Goal: Contribute content: Contribute content

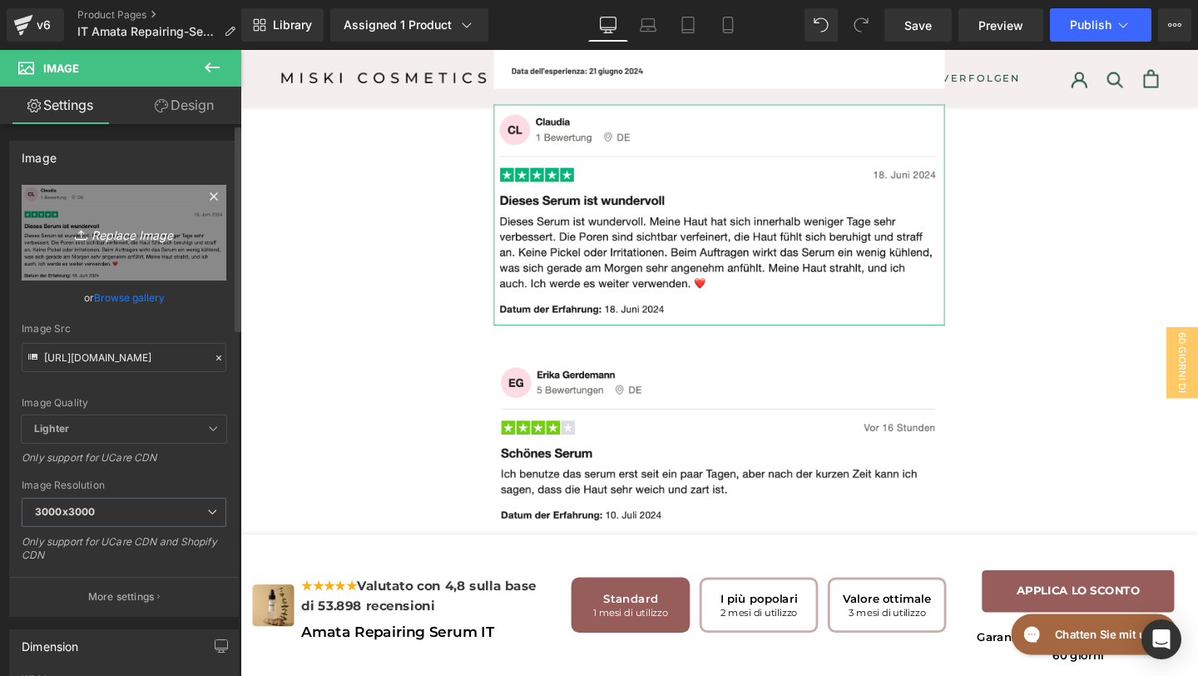
click at [144, 238] on icon "Replace Image" at bounding box center [123, 232] width 133 height 21
type input "C:\fakepath\TRUSTPILOT REVIEW IT #3.png"
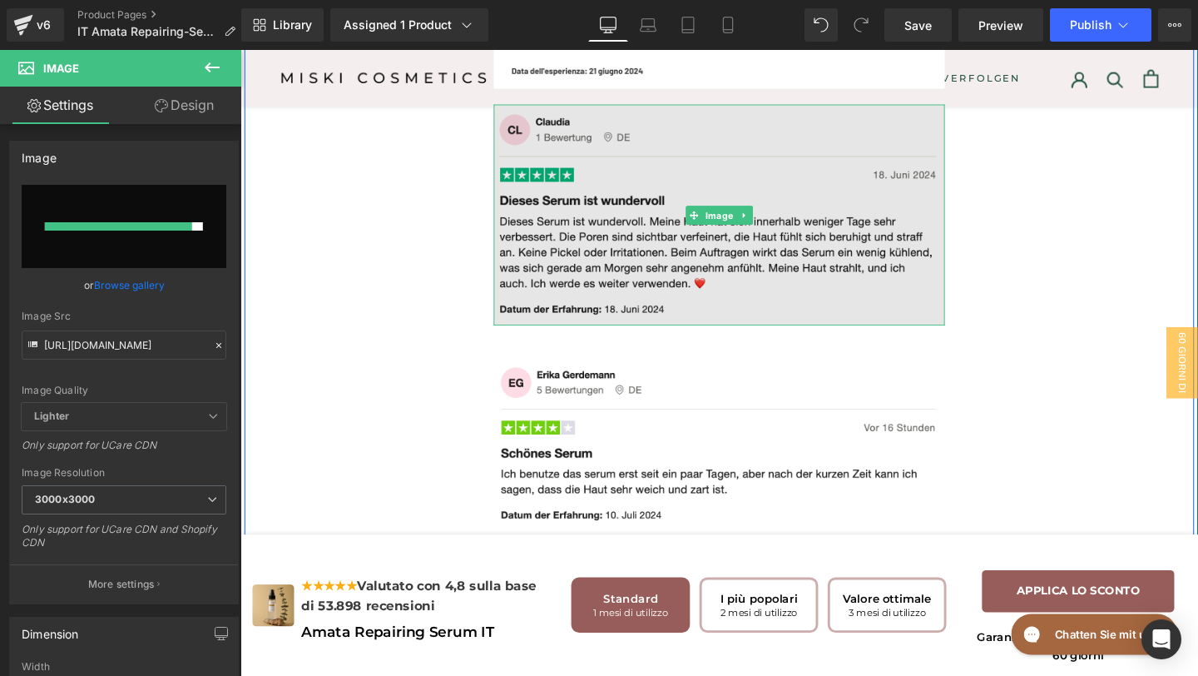
type input "[URL][DOMAIN_NAME]"
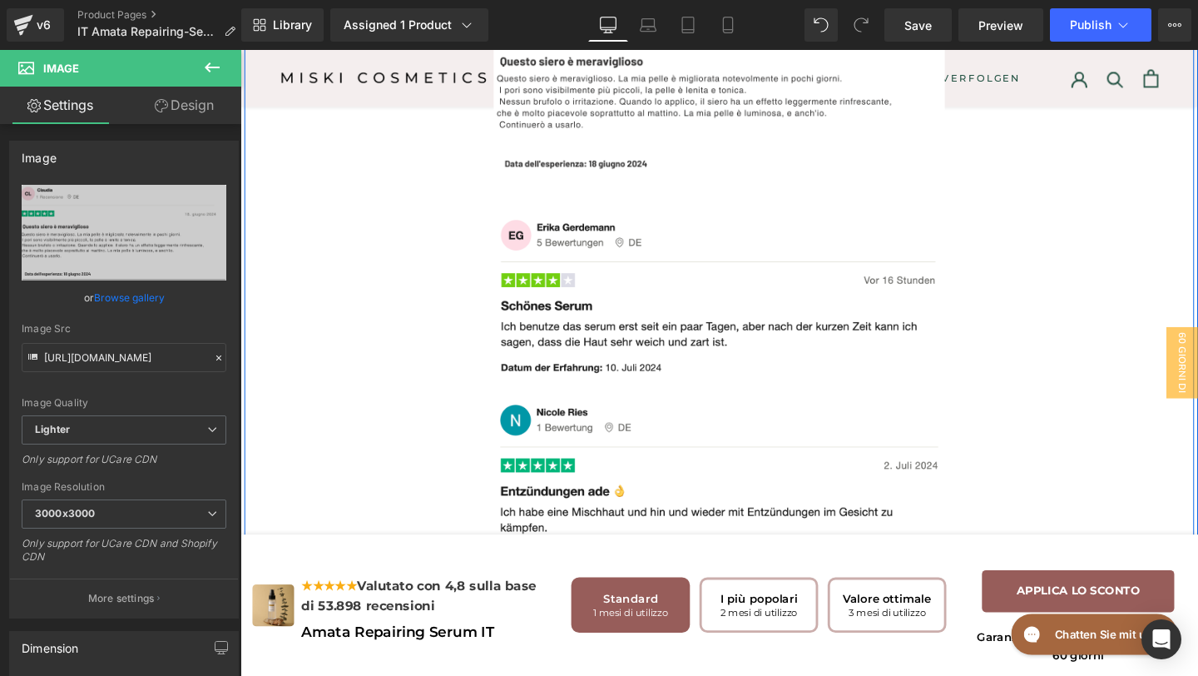
scroll to position [6916, 0]
click at [491, 287] on div "Image Image Image Image Image Image Image Image Row" at bounding box center [744, 43] width 998 height 1773
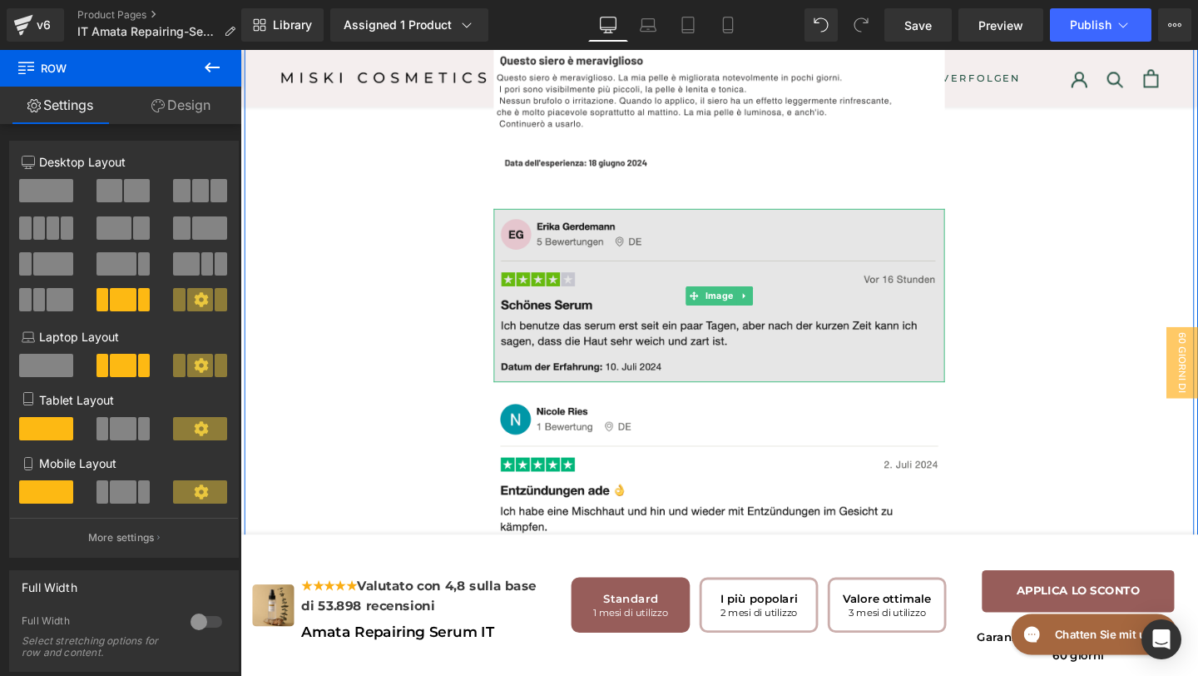
click at [638, 399] on img at bounding box center [744, 308] width 474 height 182
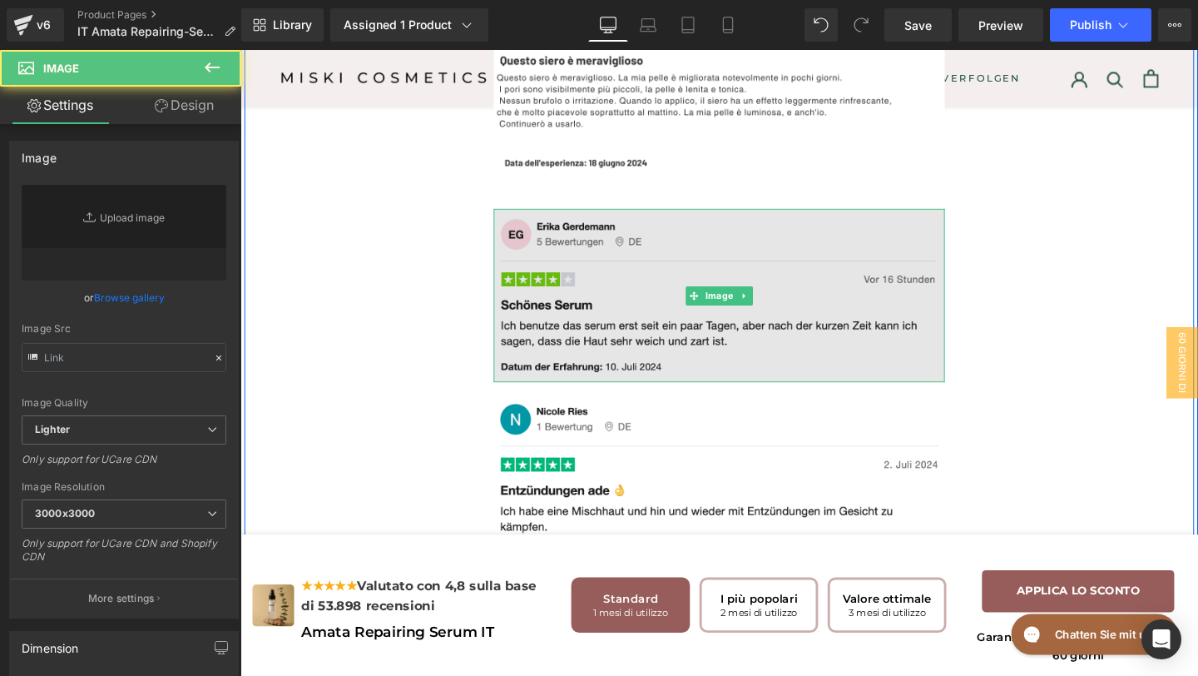
type input "[URL][DOMAIN_NAME]"
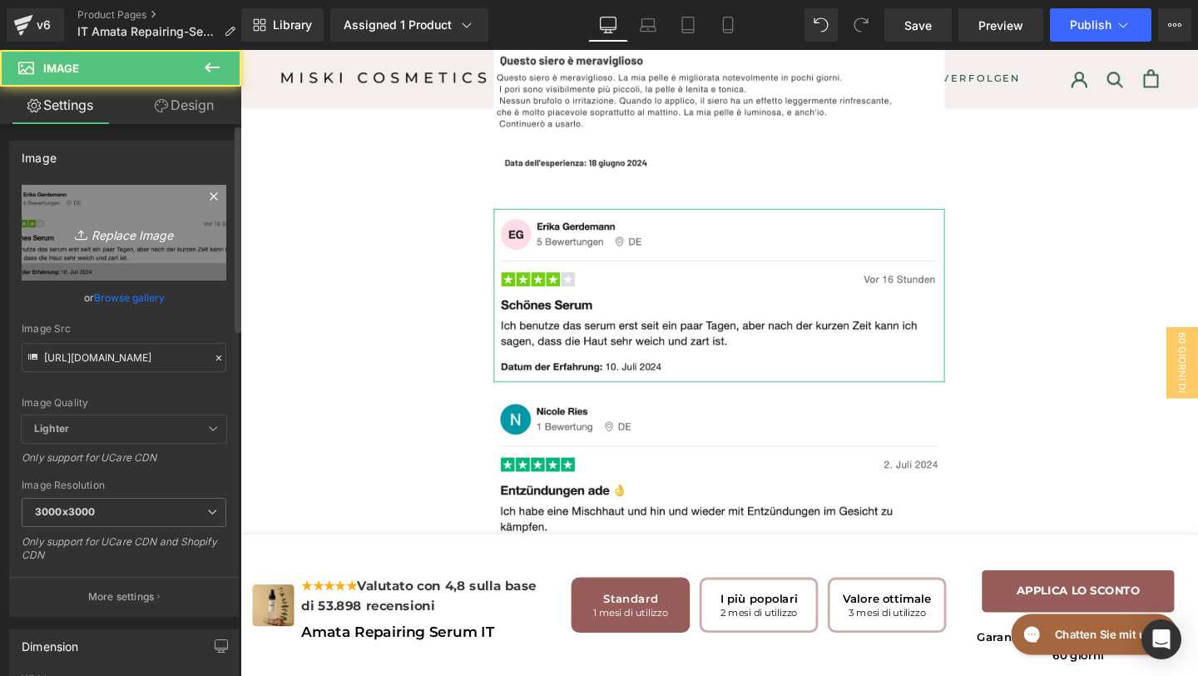
click at [40, 219] on link "Replace Image" at bounding box center [124, 233] width 205 height 96
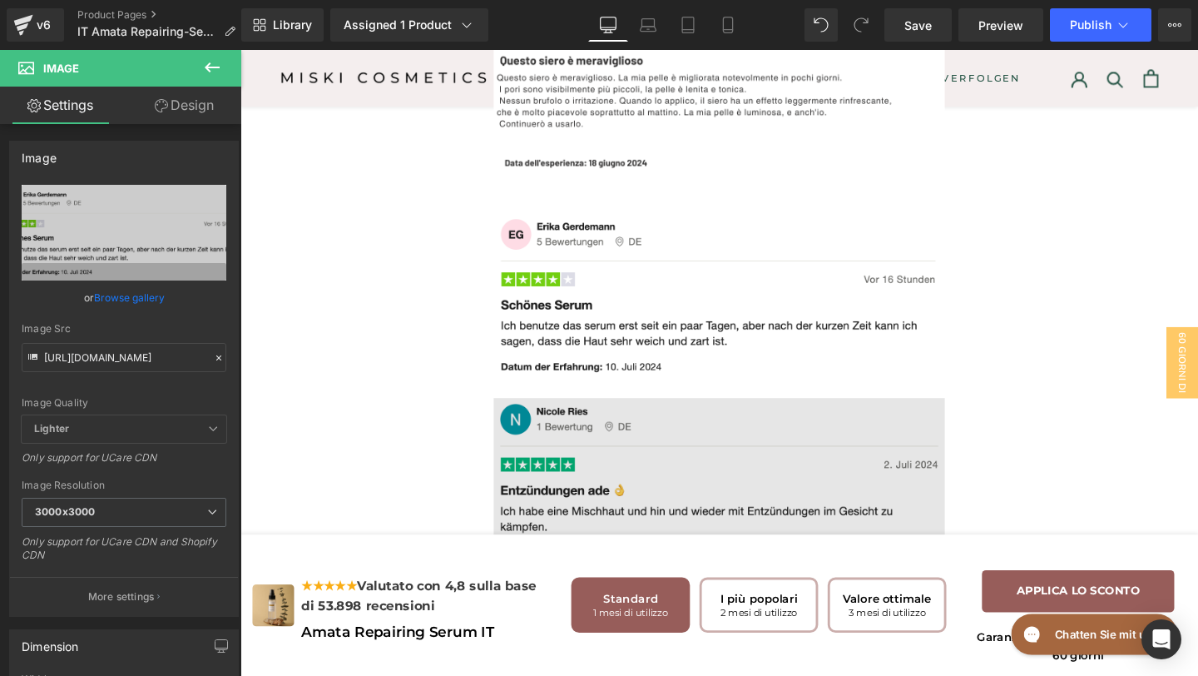
type input "C:\fakepath\TRUSTPILOT IT REVIEW#5.png"
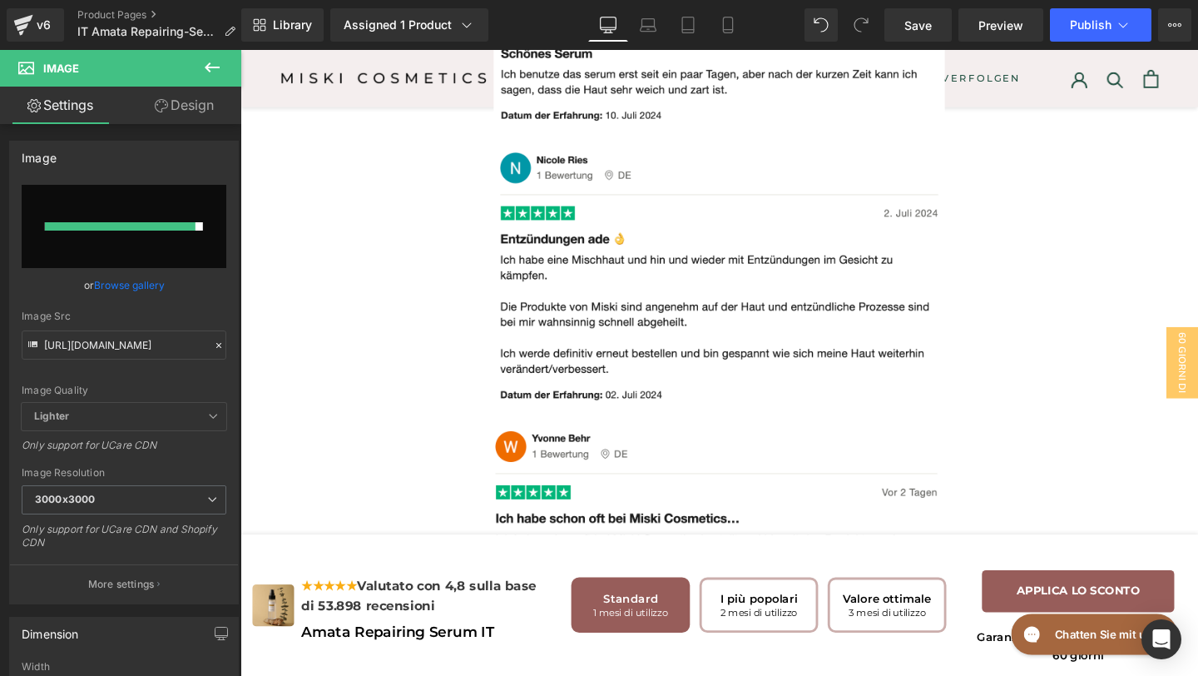
scroll to position [7176, 0]
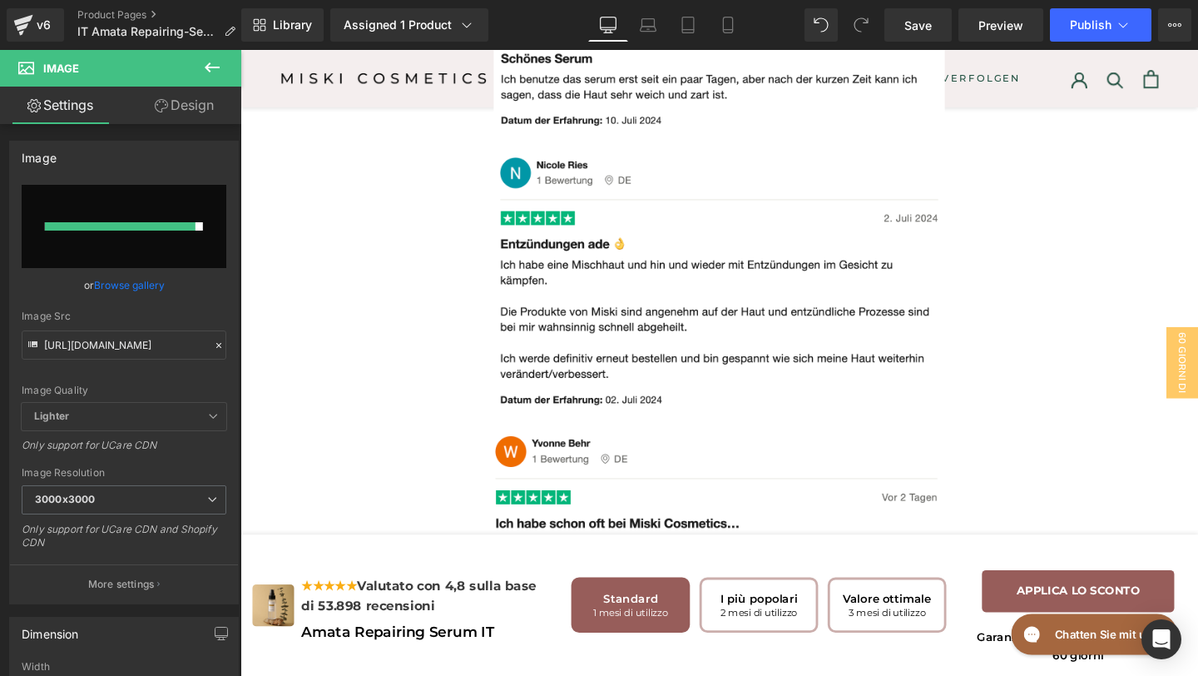
click at [220, 61] on icon at bounding box center [212, 67] width 20 height 20
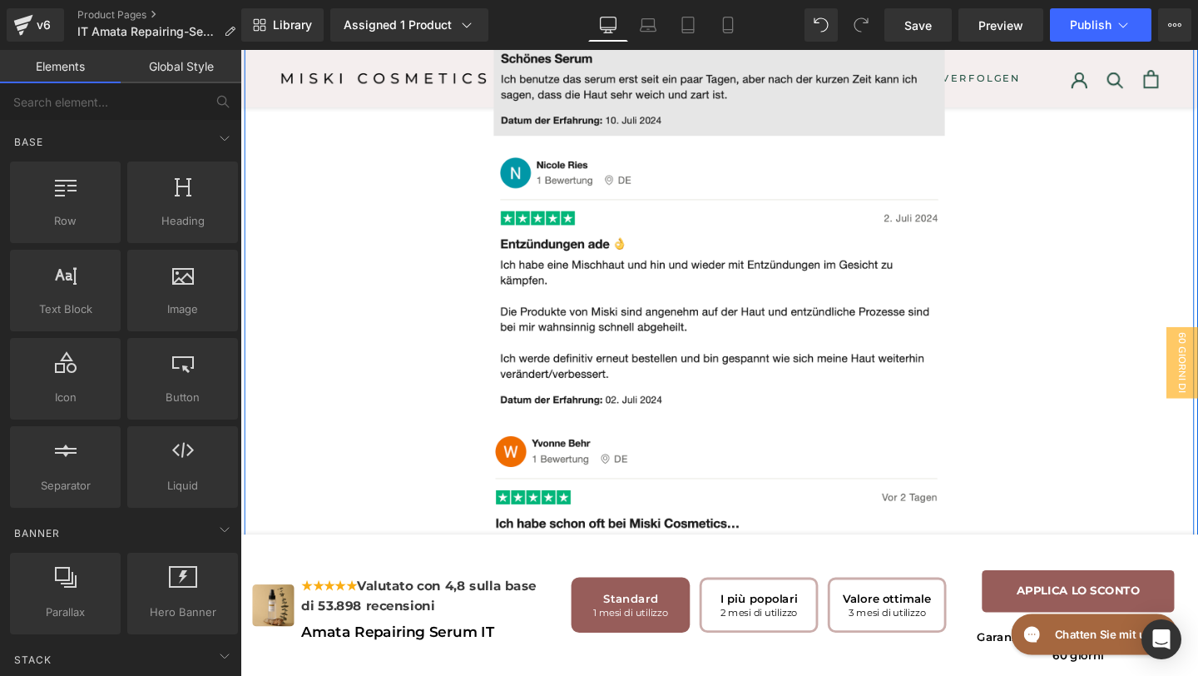
click at [636, 140] on img at bounding box center [744, 49] width 474 height 182
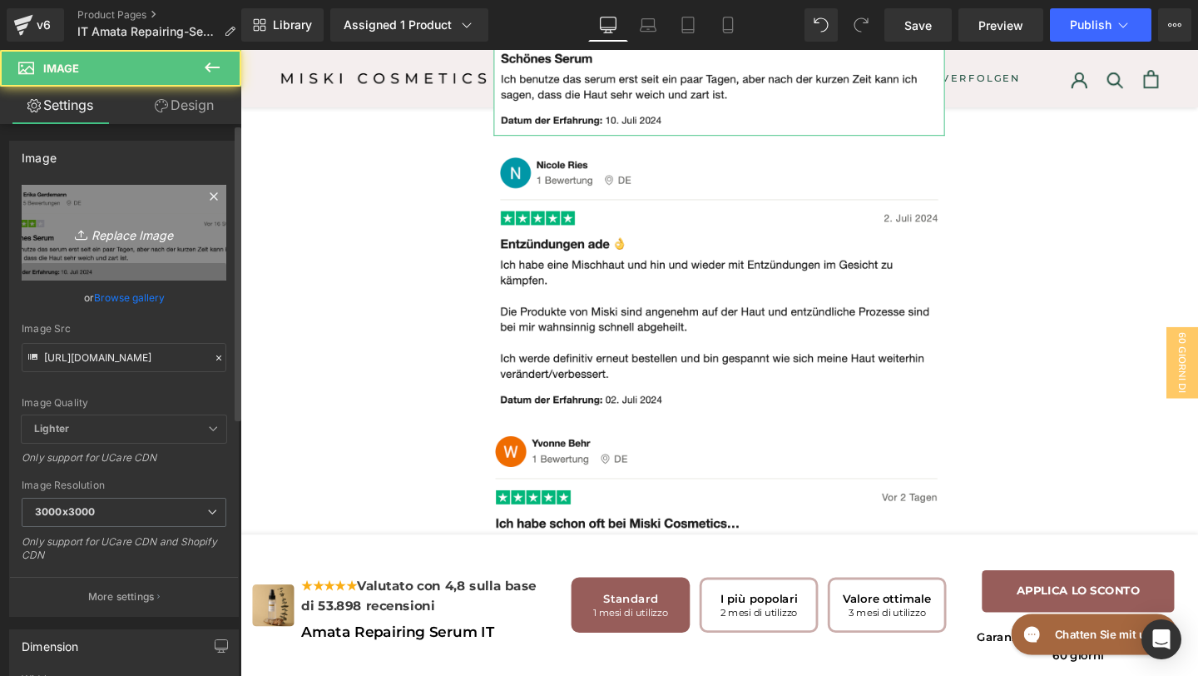
click at [62, 225] on icon "Replace Image" at bounding box center [123, 232] width 133 height 21
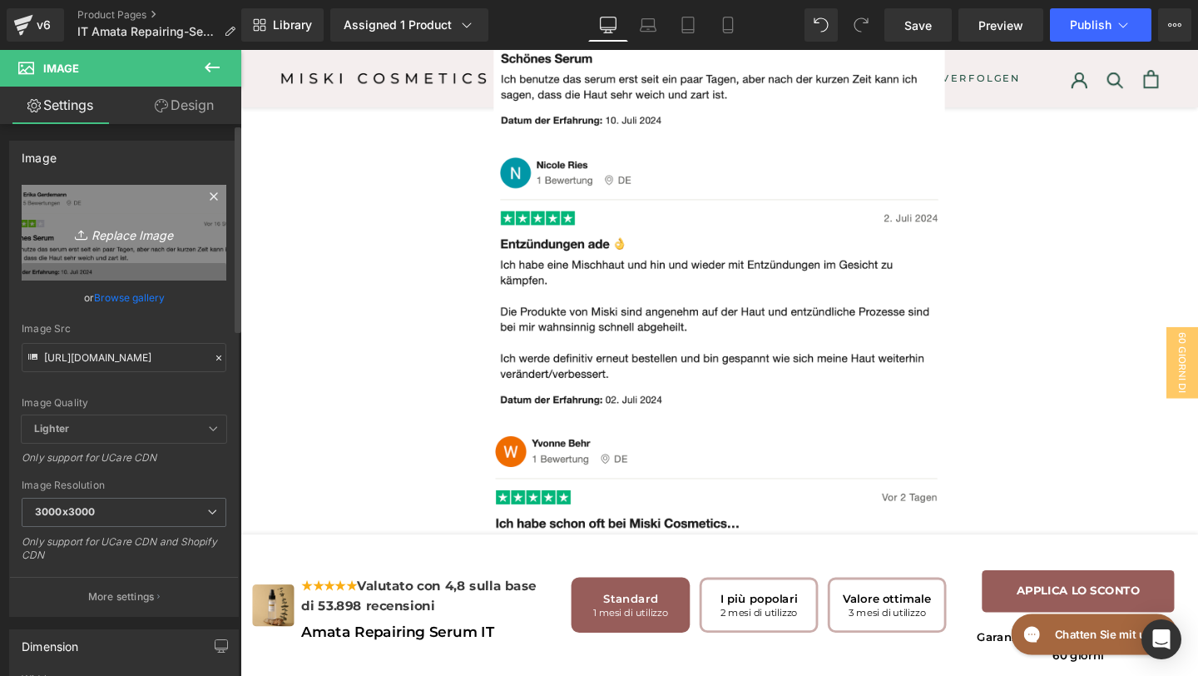
type input "C:\fakepath\TRUSTPILOT IT REVIEW#5.png"
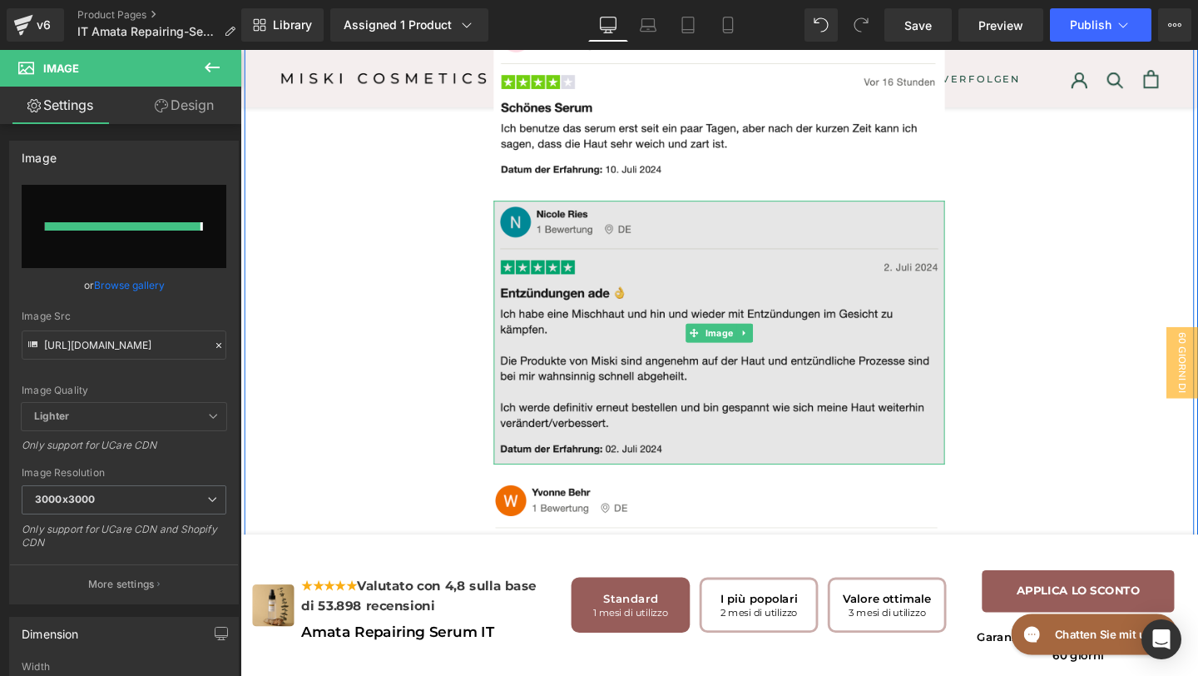
type input "[URL][DOMAIN_NAME]"
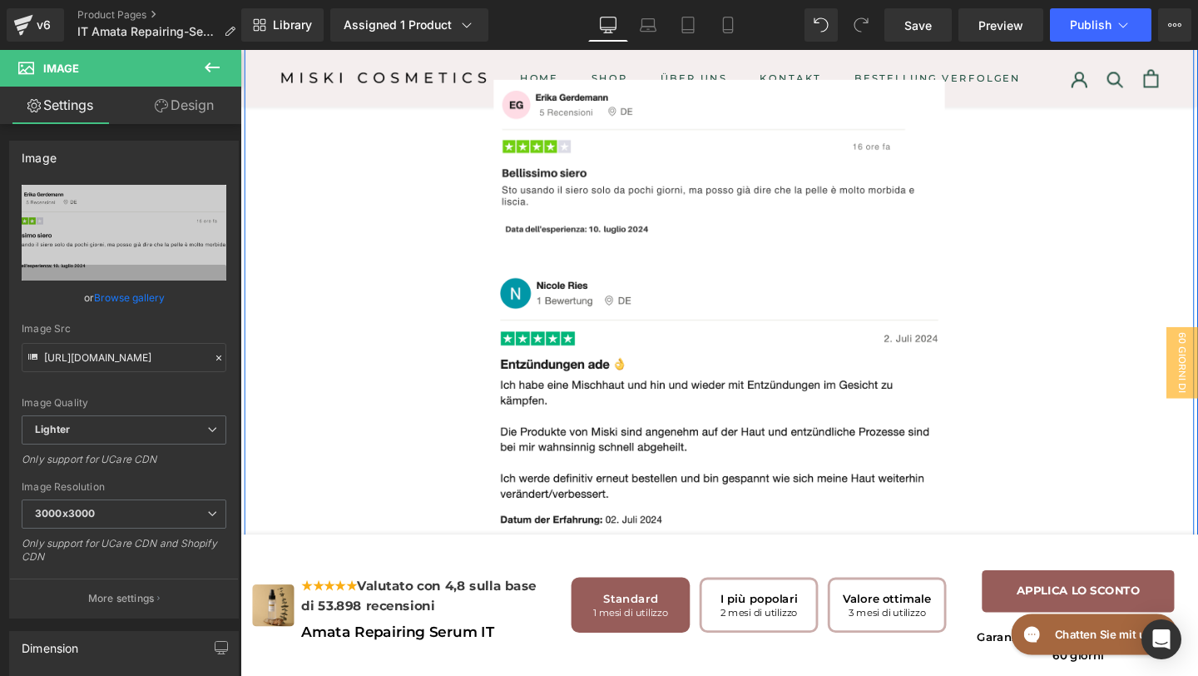
scroll to position [7097, 0]
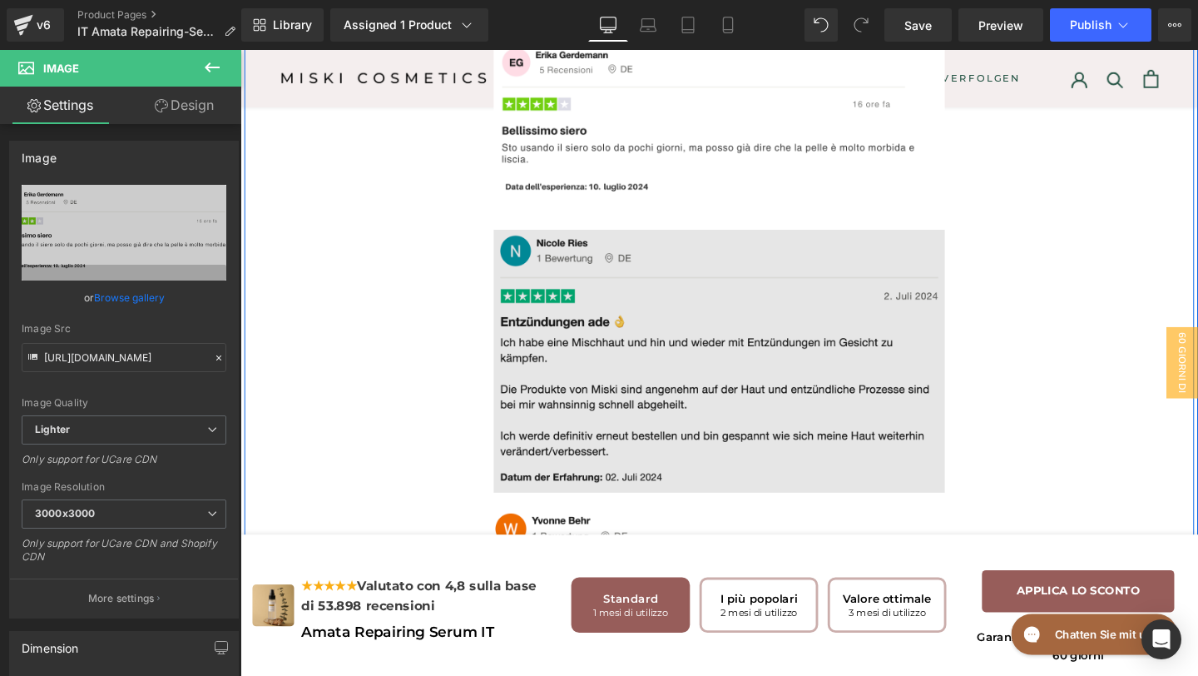
click at [661, 418] on img at bounding box center [744, 377] width 474 height 277
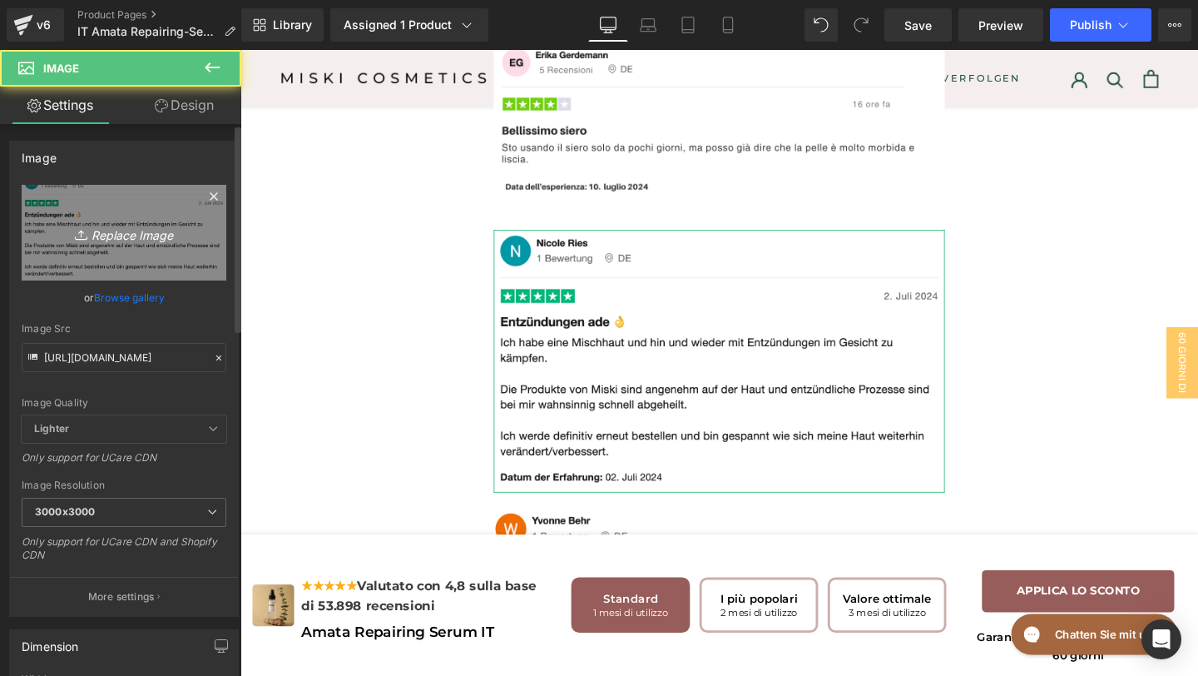
click at [97, 224] on icon "Replace Image" at bounding box center [123, 232] width 133 height 21
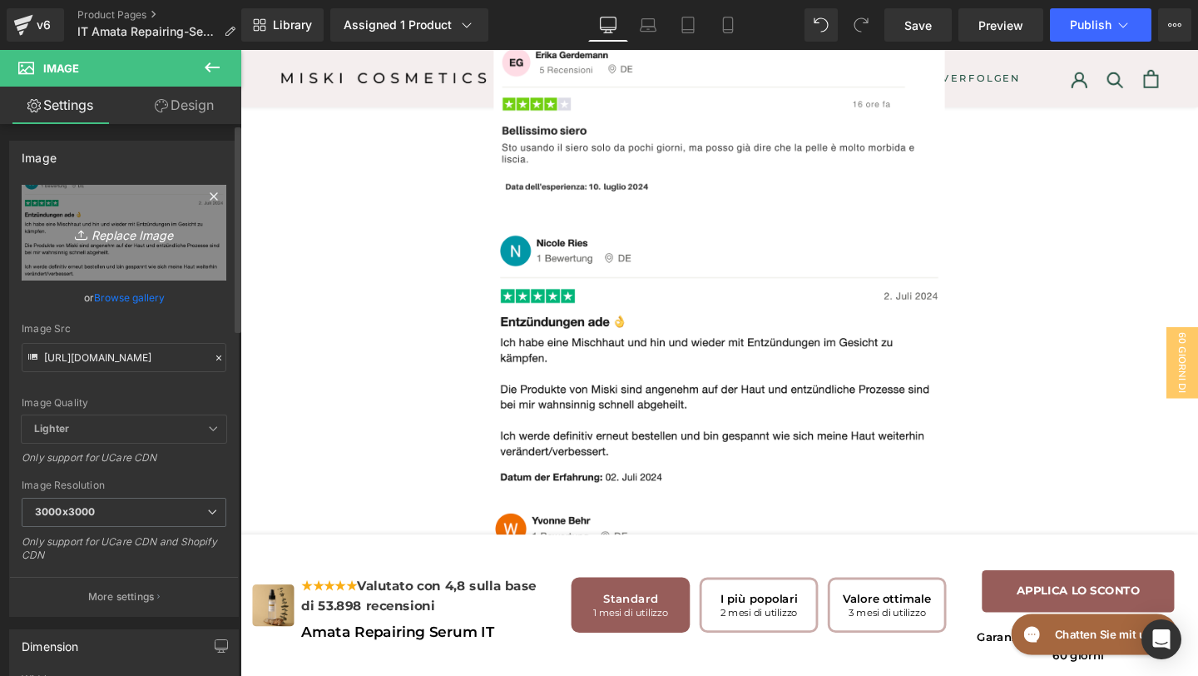
type input "C:\fakepath\TRUSTPILOT REVIEW IT #6.png"
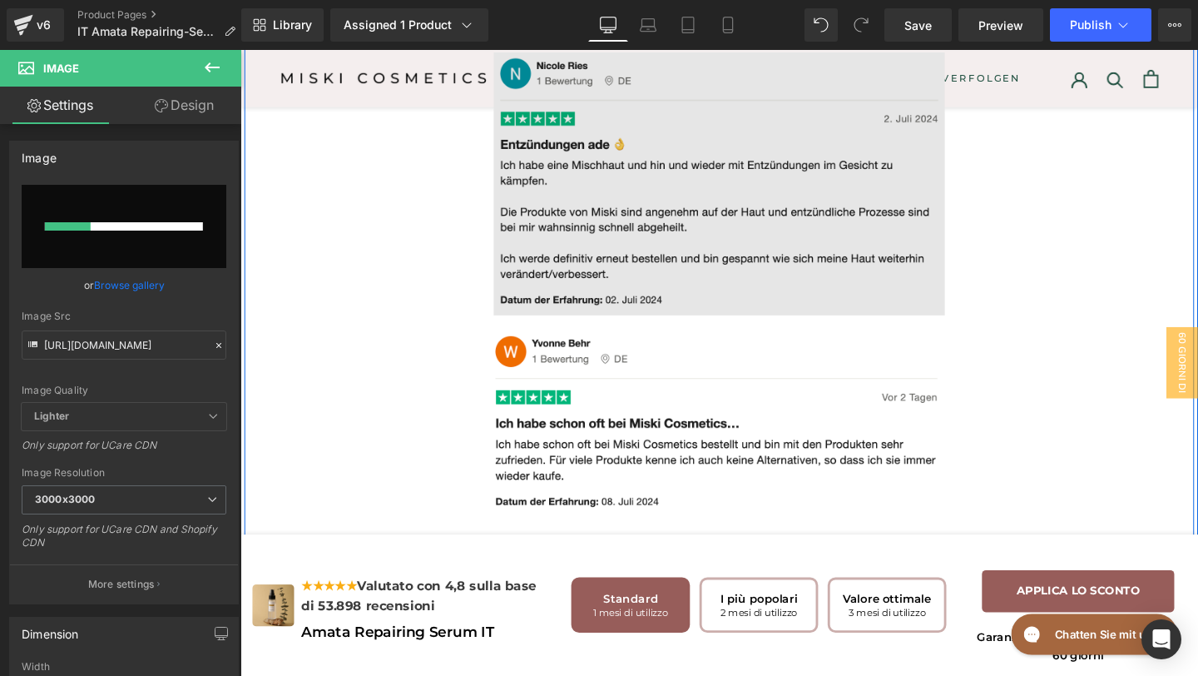
scroll to position [7289, 0]
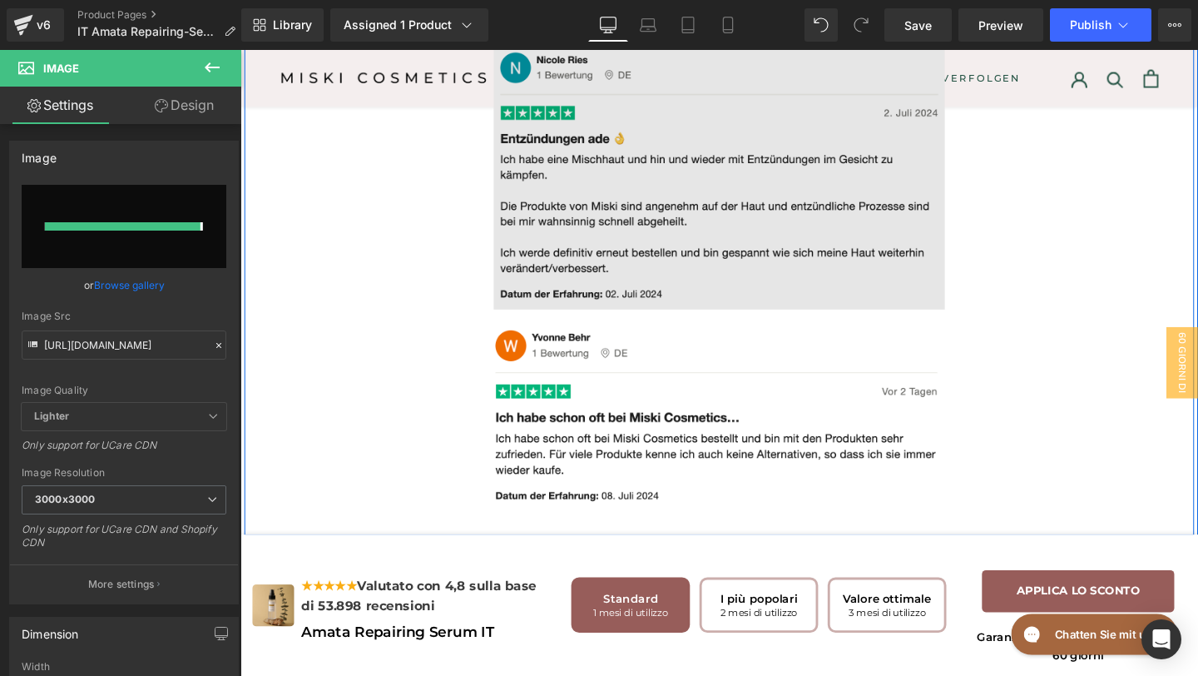
type input "[URL][DOMAIN_NAME]"
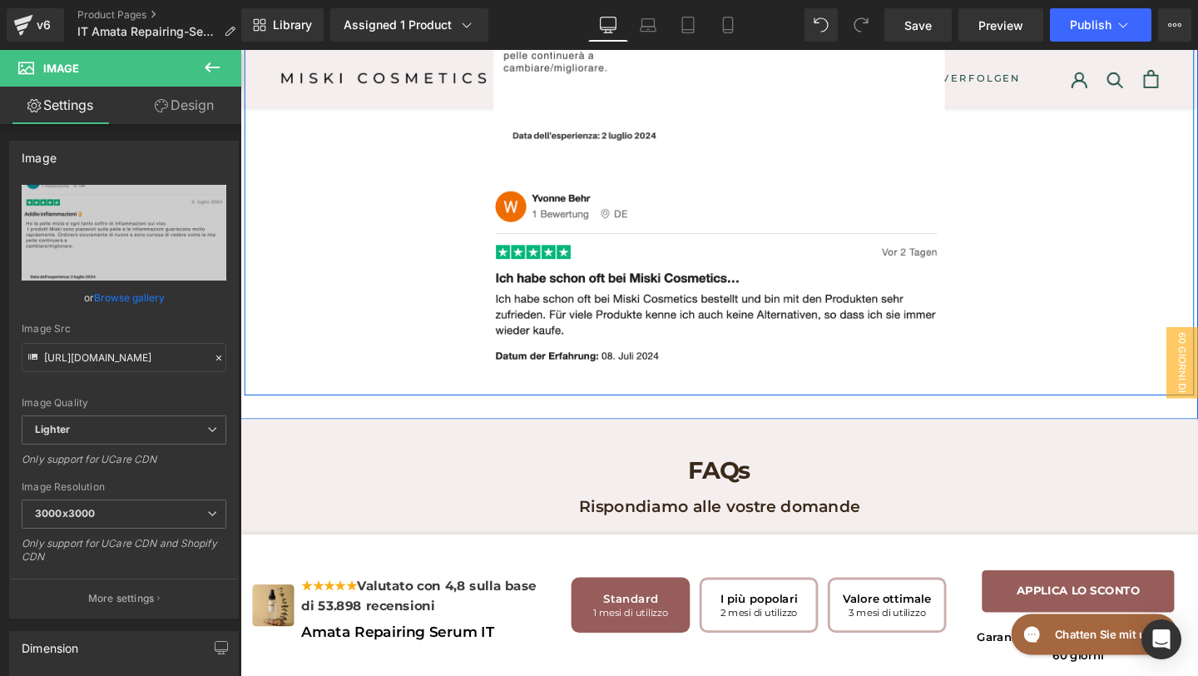
scroll to position [7453, 0]
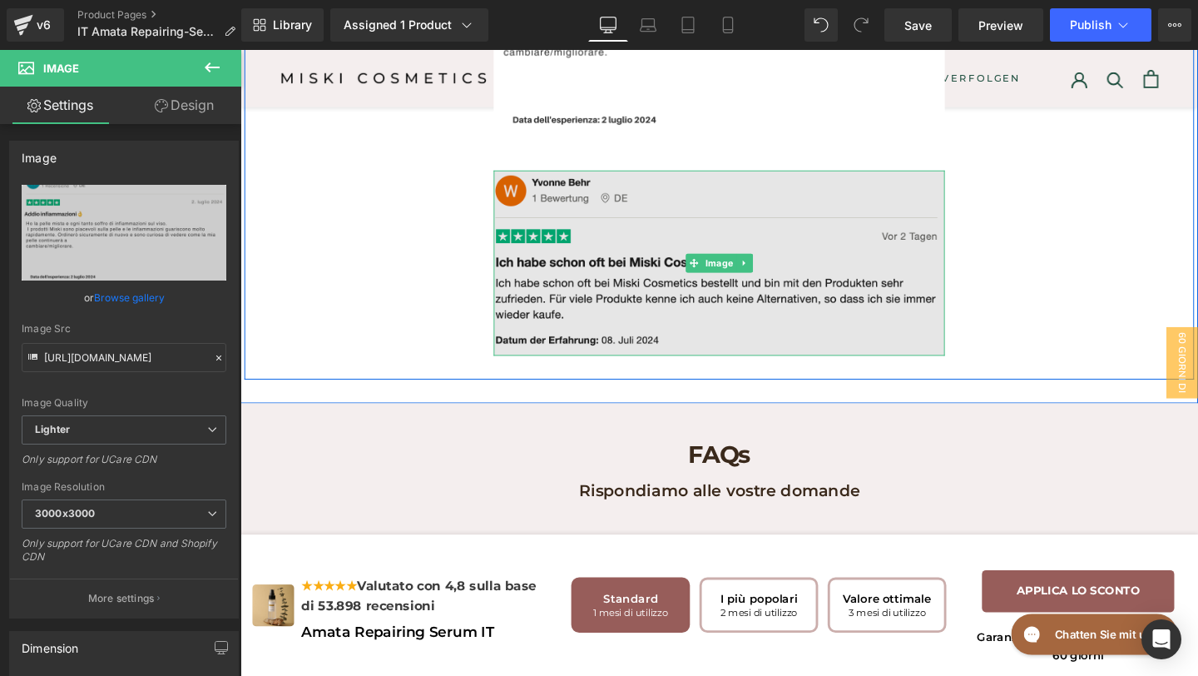
click at [641, 320] on img at bounding box center [744, 274] width 474 height 196
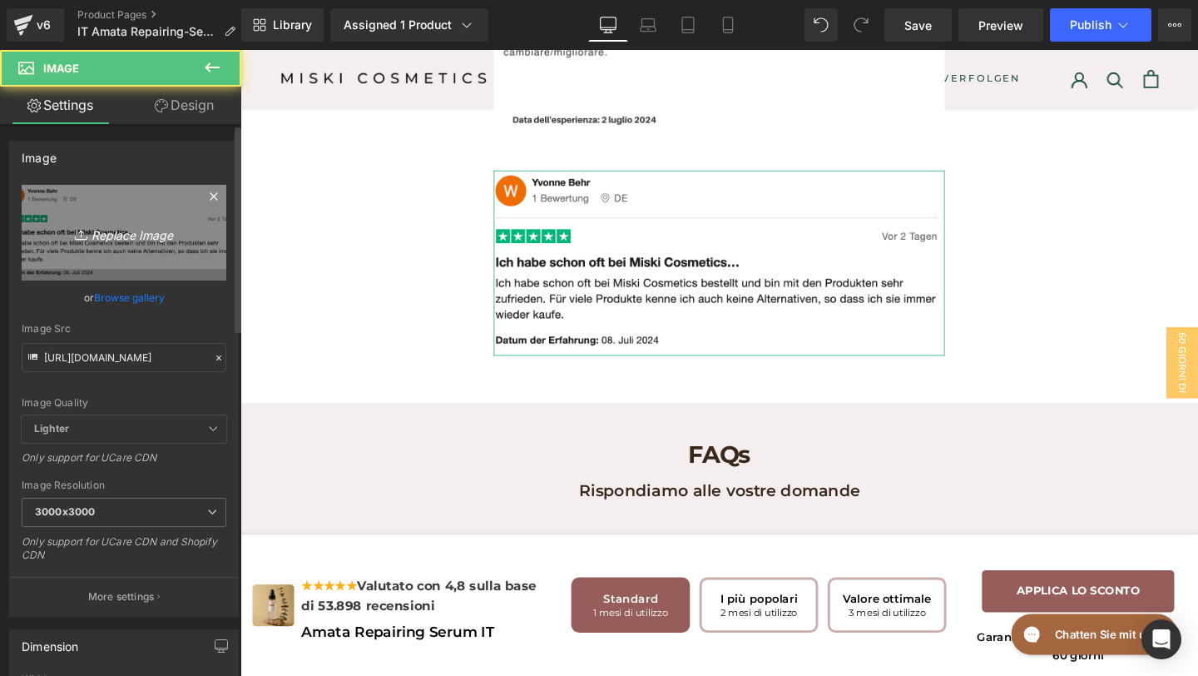
click at [107, 234] on icon "Replace Image" at bounding box center [123, 232] width 133 height 21
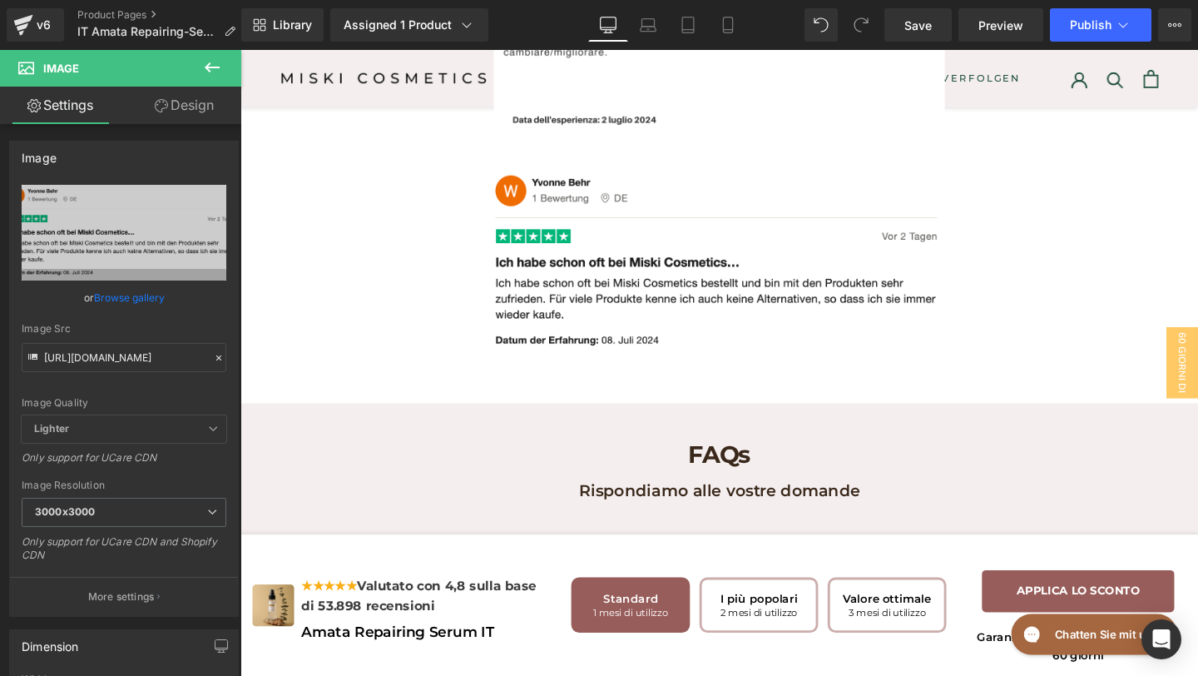
type input "C:\fakepath\TRUSTPILOT REVIEW #7.png"
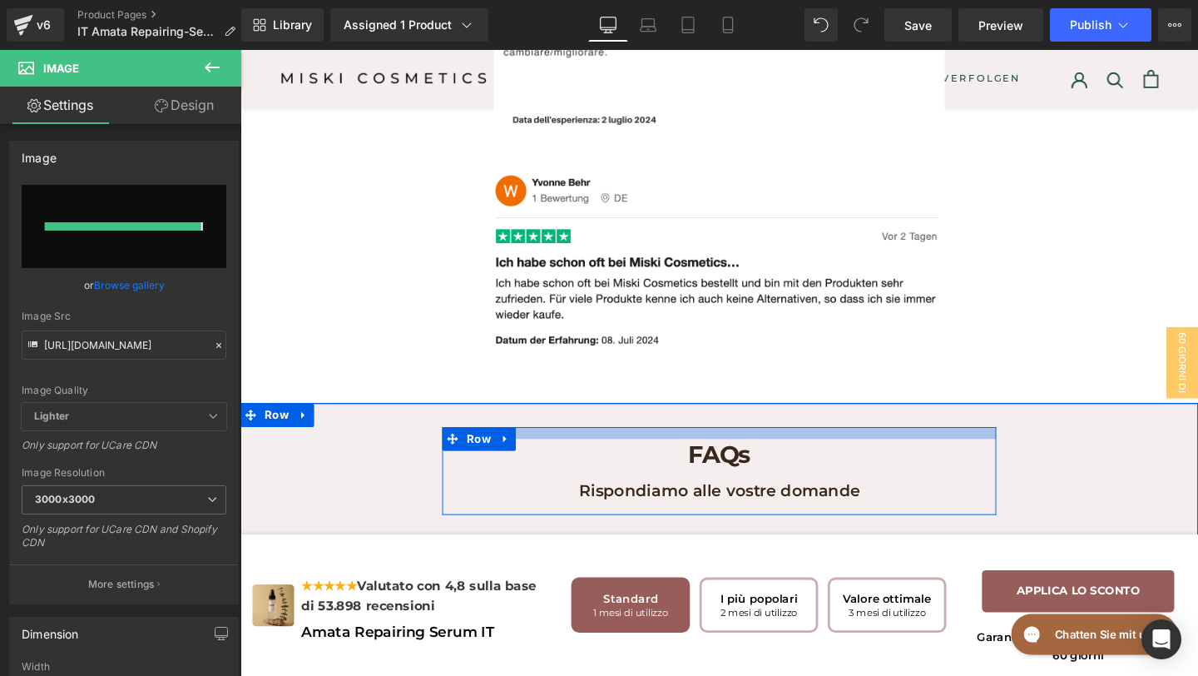
type input "[URL][DOMAIN_NAME]"
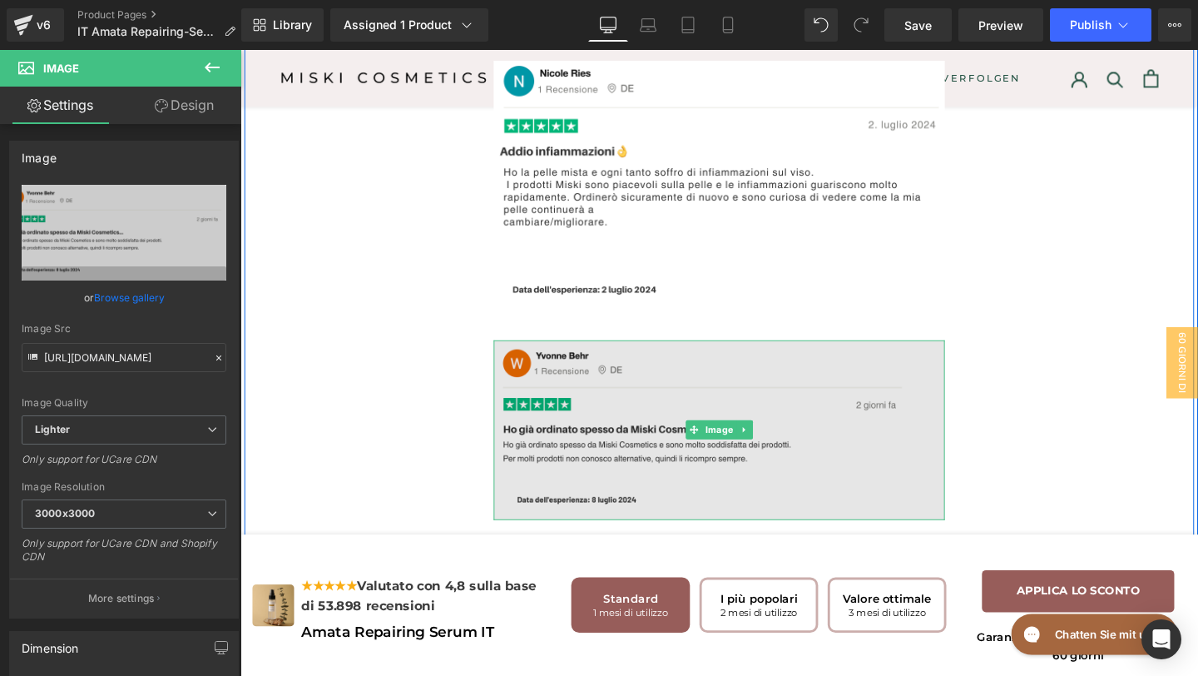
scroll to position [7181, 0]
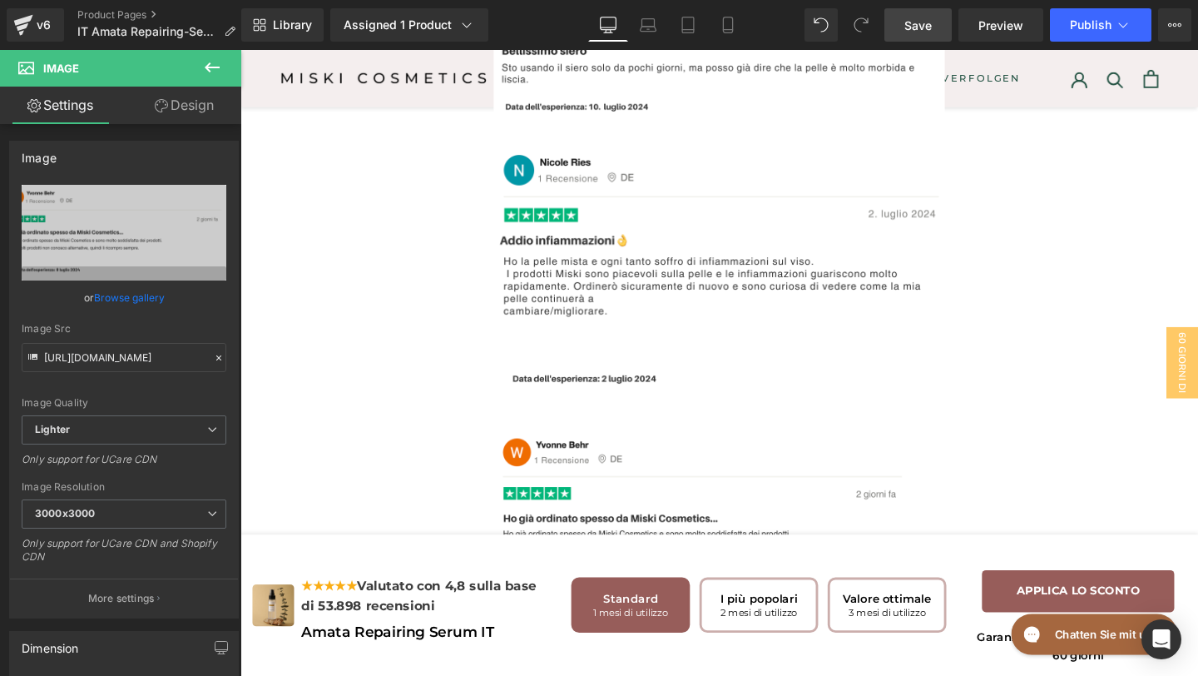
click at [928, 23] on span "Save" at bounding box center [917, 25] width 27 height 17
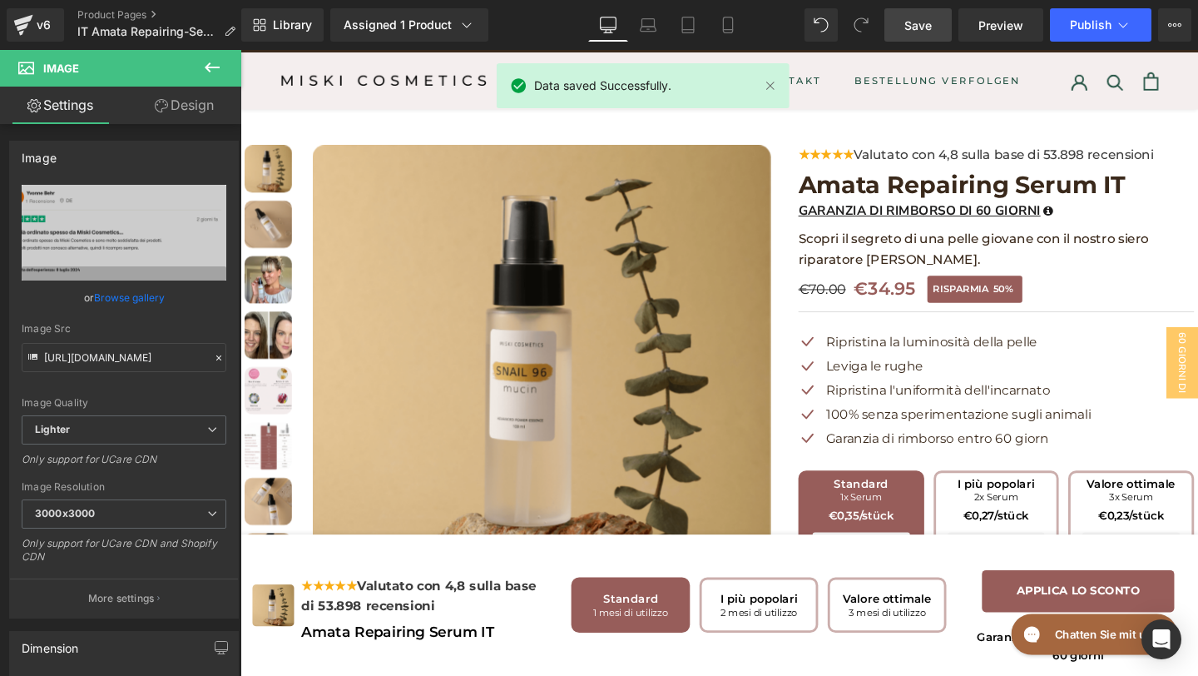
scroll to position [0, 0]
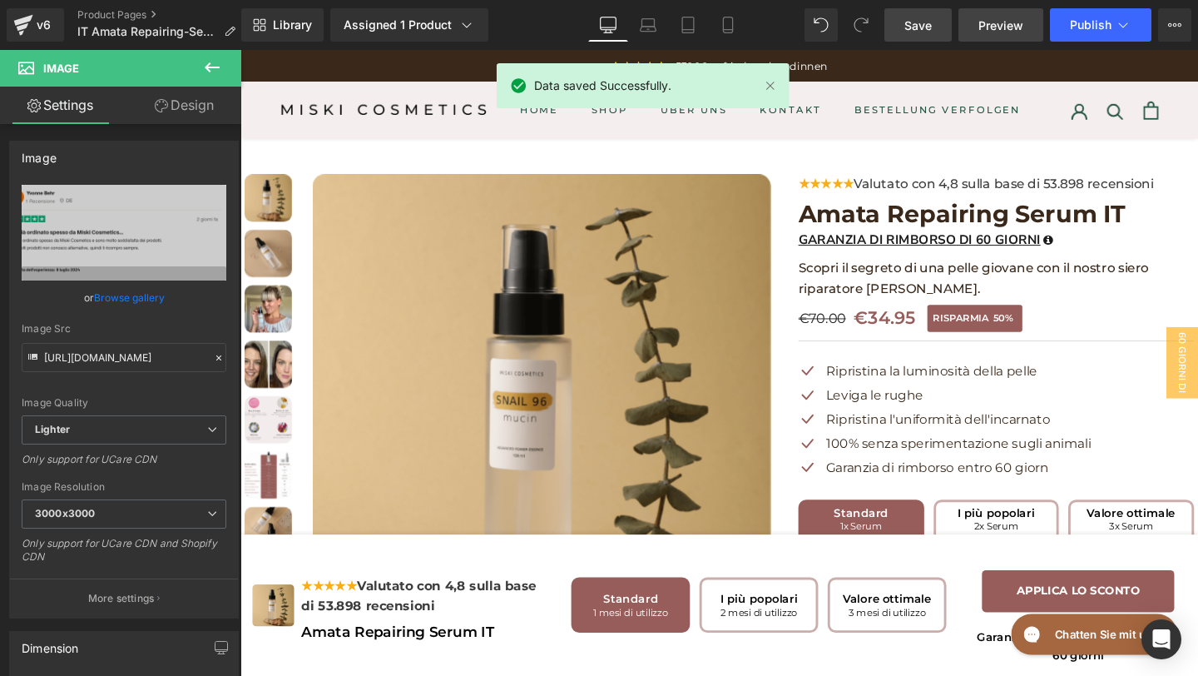
click at [1013, 22] on span "Preview" at bounding box center [1000, 25] width 45 height 17
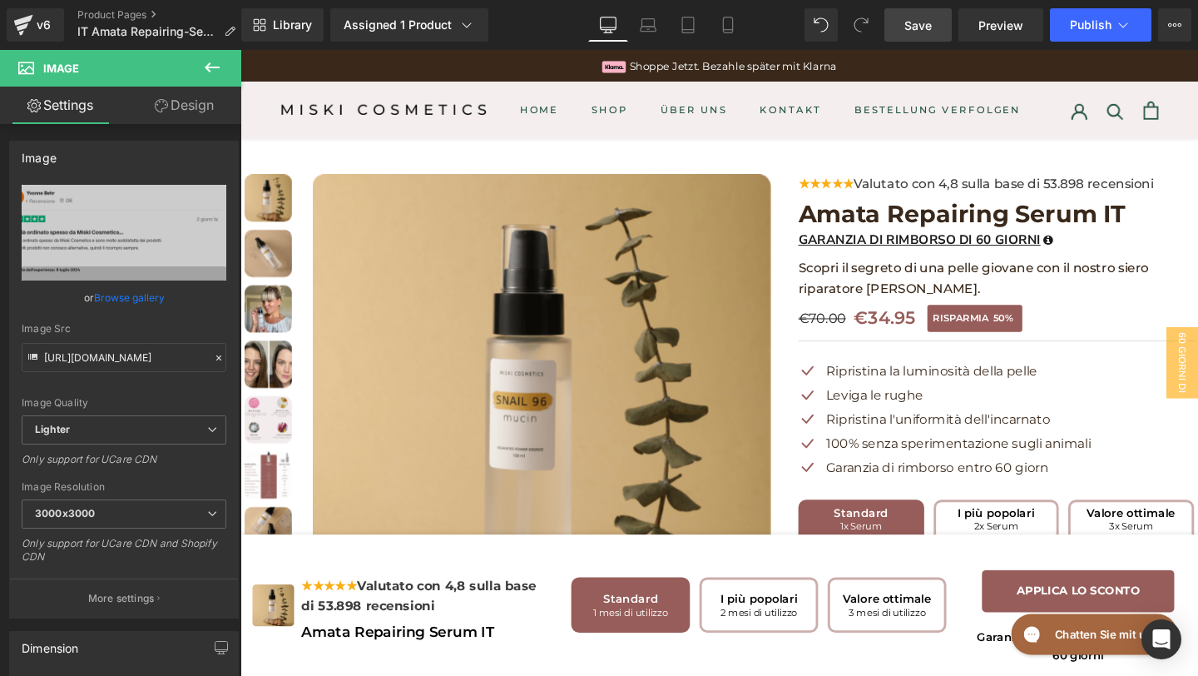
click at [907, 36] on link "Save" at bounding box center [917, 24] width 67 height 33
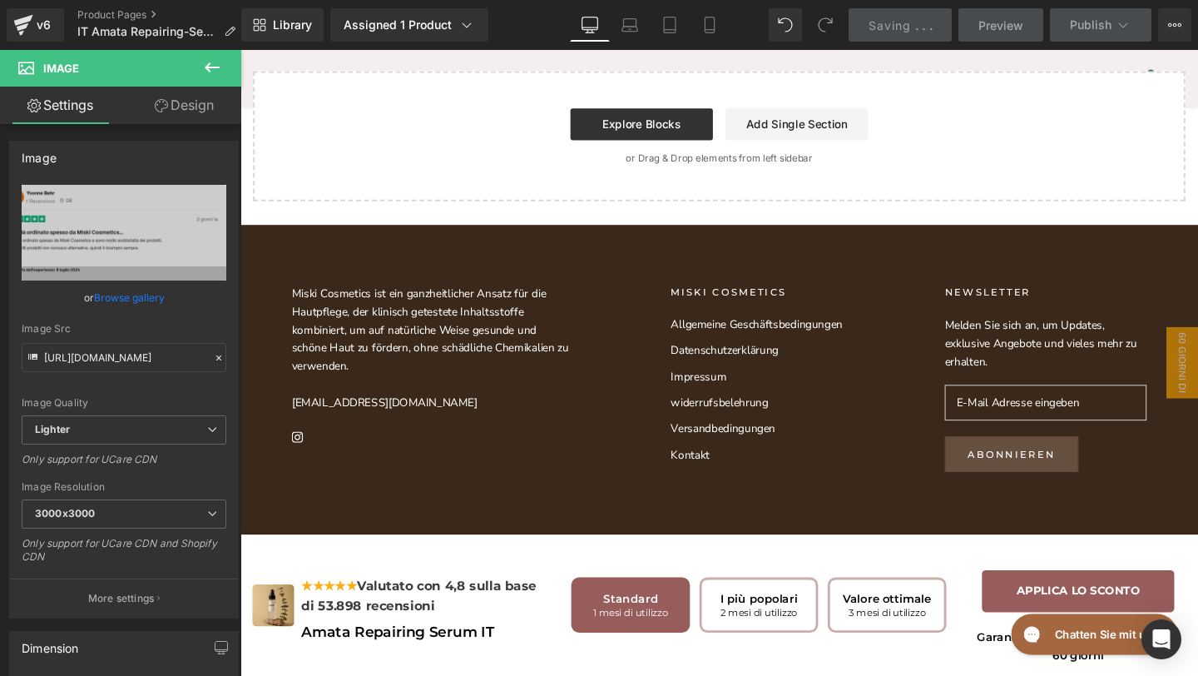
scroll to position [8905, 0]
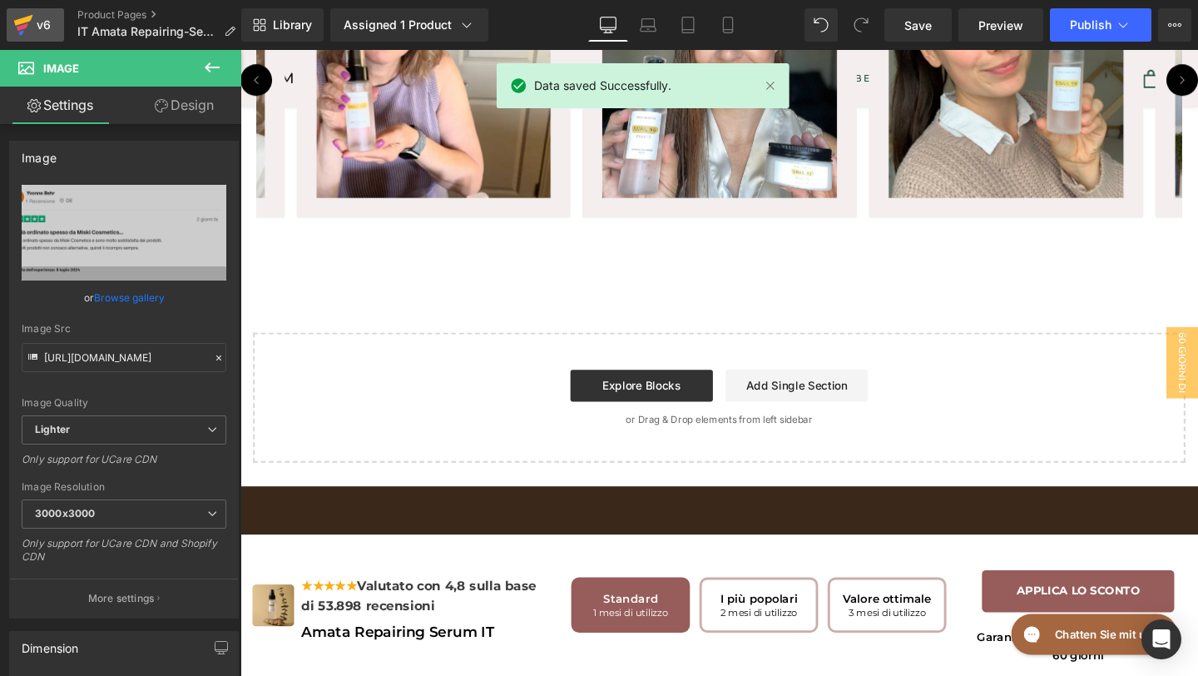
click at [35, 22] on div "v6" at bounding box center [43, 25] width 21 height 22
